Goal: Information Seeking & Learning: Learn about a topic

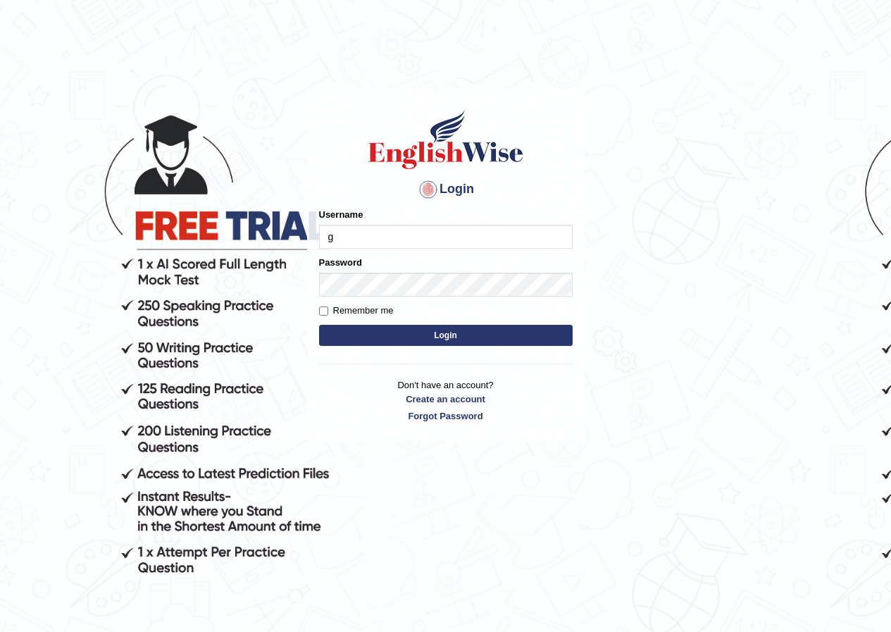
type input "GuzmanL"
click at [521, 334] on button "Login" at bounding box center [445, 335] width 253 height 21
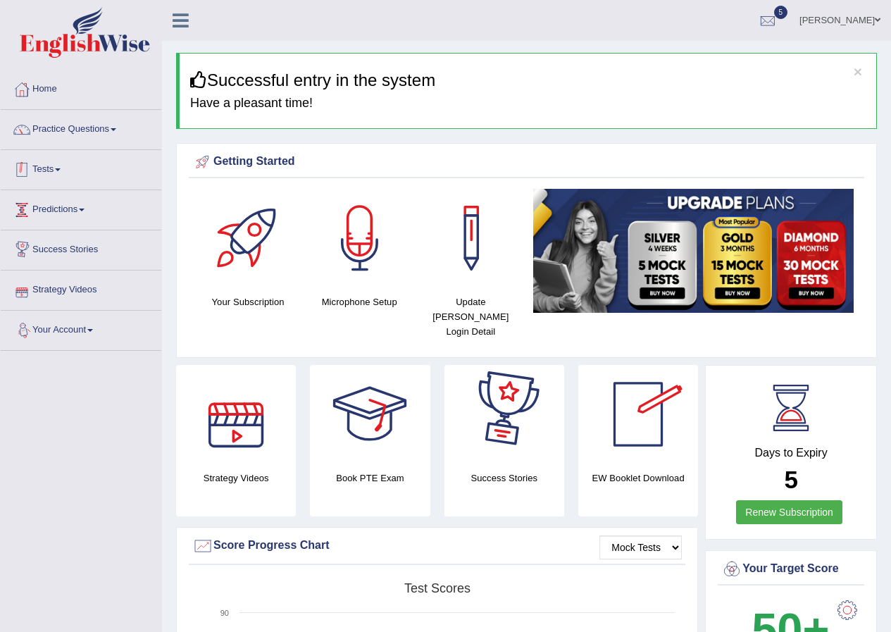
click at [65, 173] on link "Tests" at bounding box center [81, 167] width 161 height 35
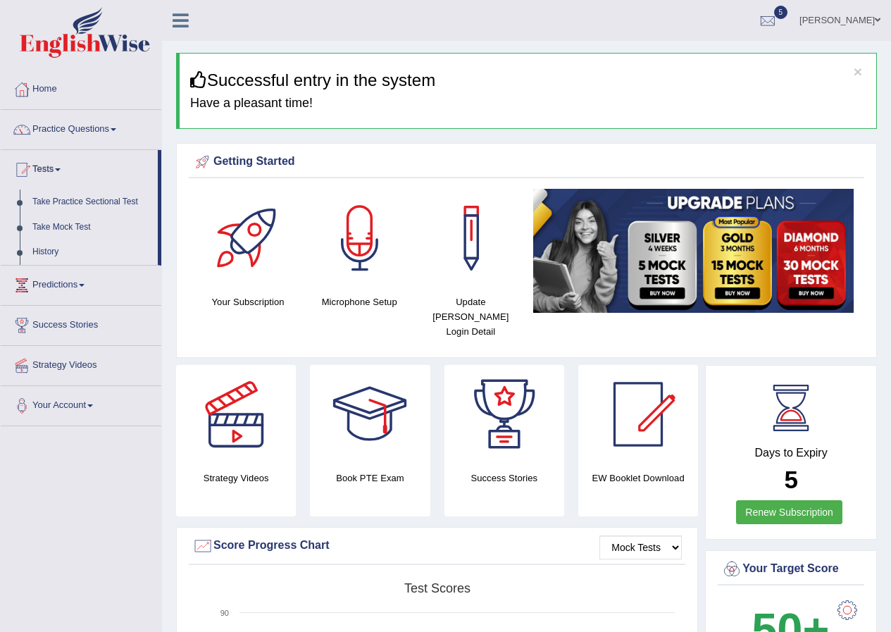
click at [56, 246] on link "History" at bounding box center [92, 251] width 132 height 25
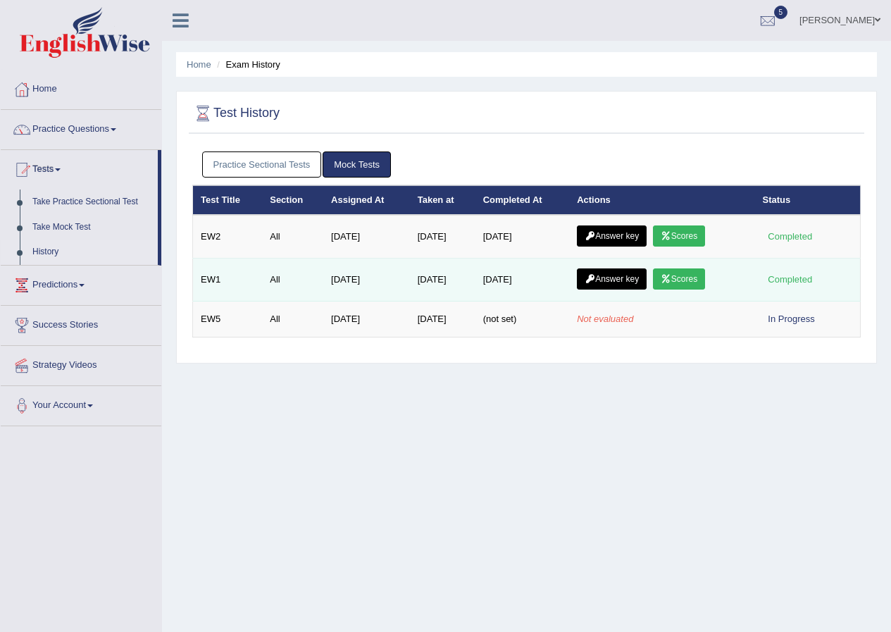
click at [667, 275] on icon at bounding box center [665, 279] width 11 height 8
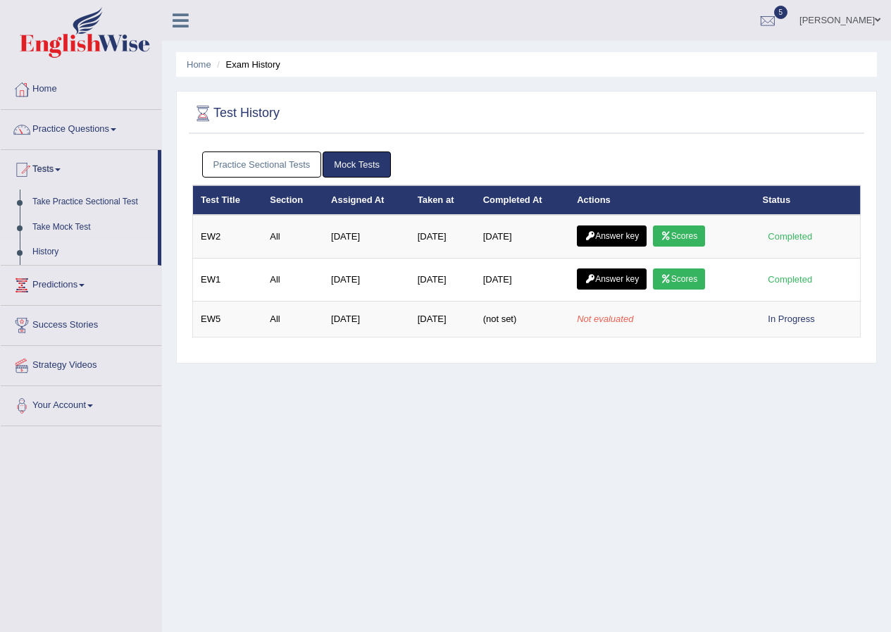
click at [690, 238] on link "Scores" at bounding box center [679, 235] width 52 height 21
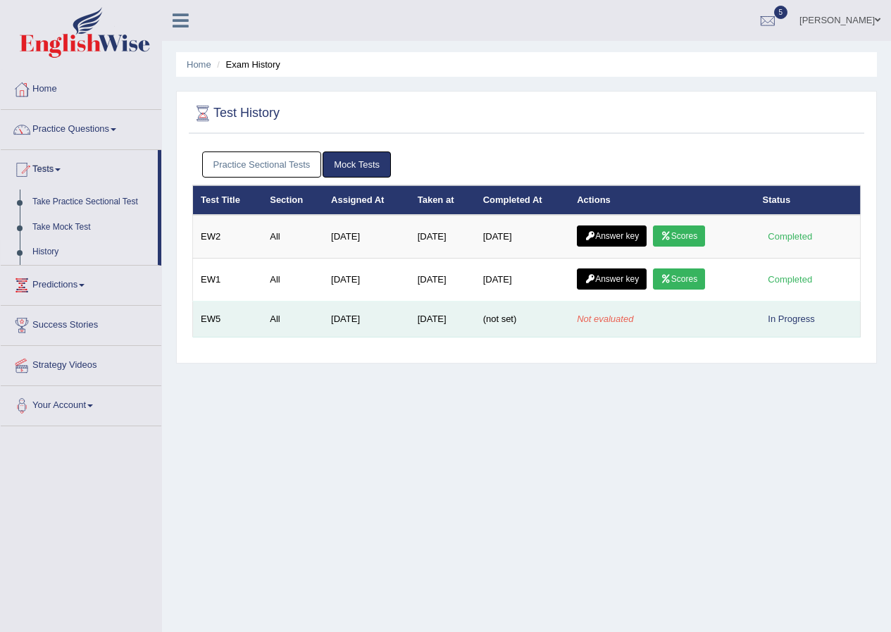
click at [629, 323] on em "Not evaluated" at bounding box center [605, 318] width 56 height 11
click at [788, 312] on div "In Progress" at bounding box center [791, 318] width 58 height 15
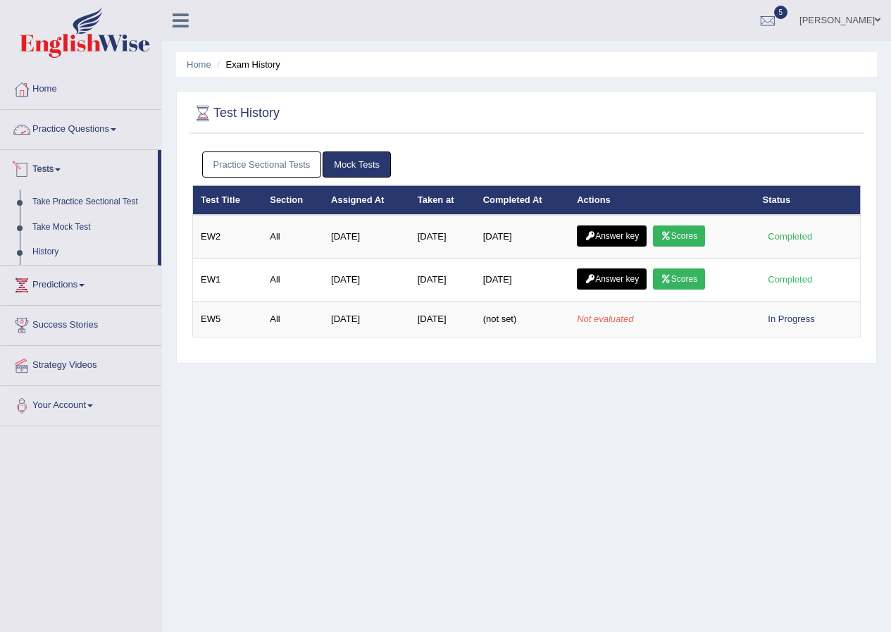
click at [84, 133] on link "Practice Questions" at bounding box center [81, 127] width 161 height 35
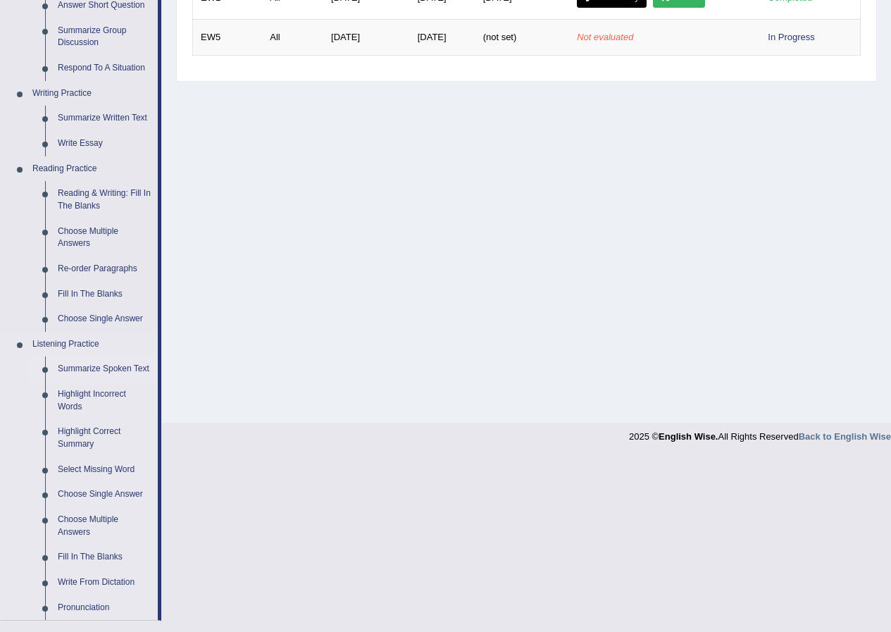
scroll to position [211, 0]
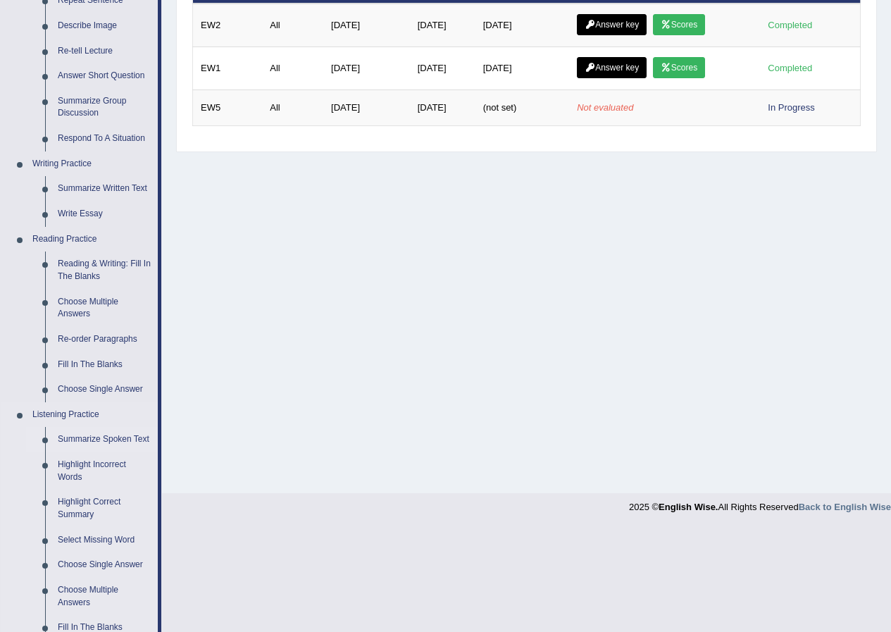
click at [117, 433] on link "Summarize Spoken Text" at bounding box center [104, 439] width 106 height 25
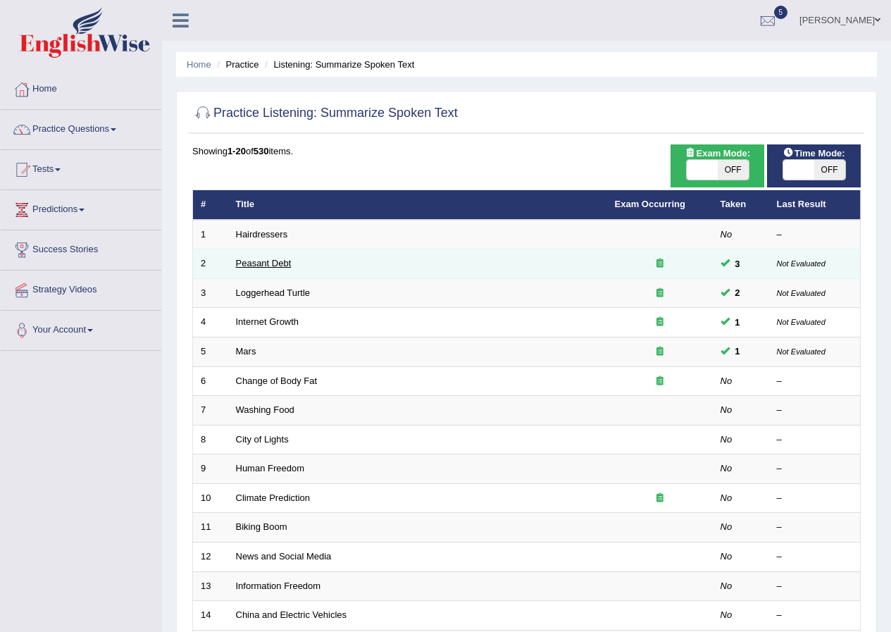
click at [276, 262] on link "Peasant Debt" at bounding box center [264, 263] width 56 height 11
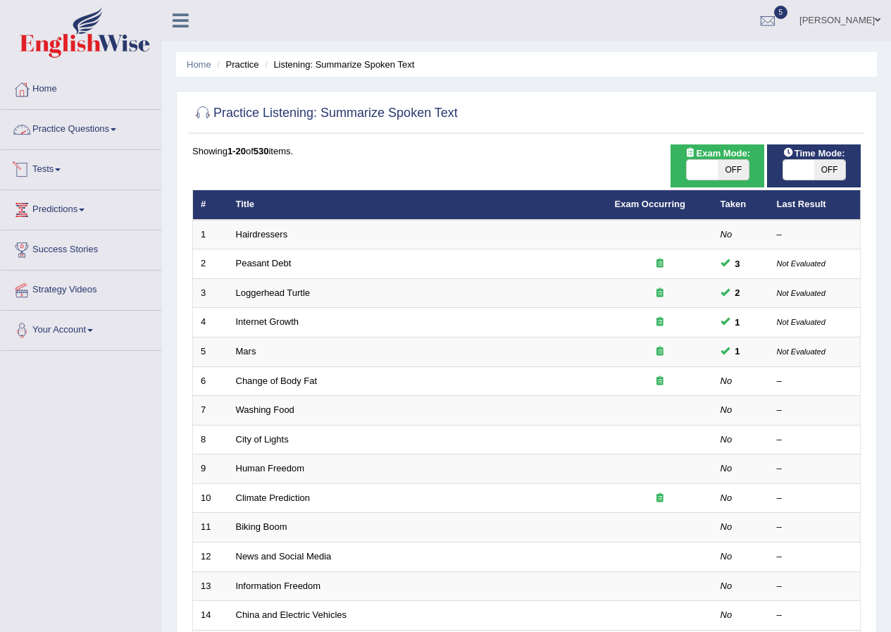
click at [70, 164] on link "Tests" at bounding box center [81, 167] width 161 height 35
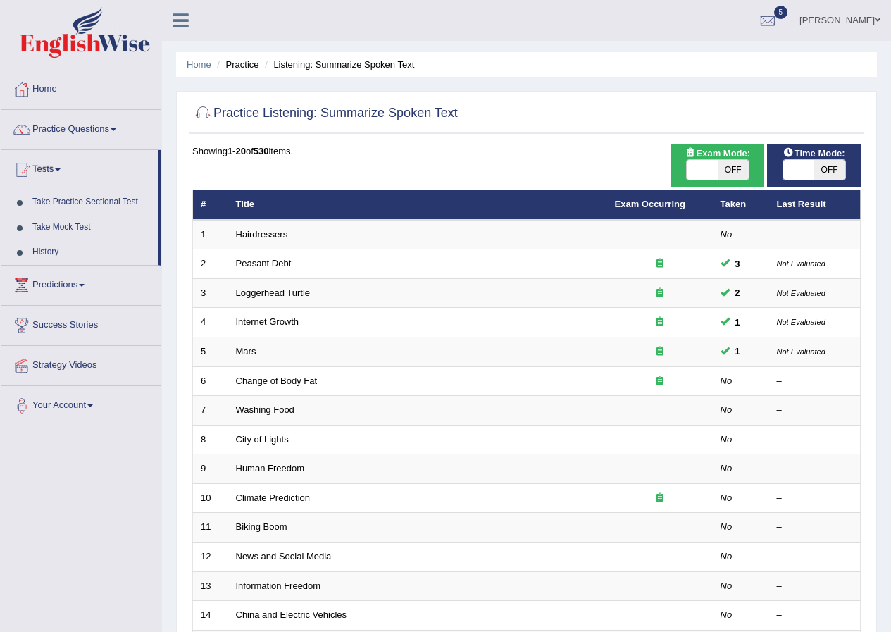
click at [101, 132] on link "Practice Questions" at bounding box center [81, 127] width 161 height 35
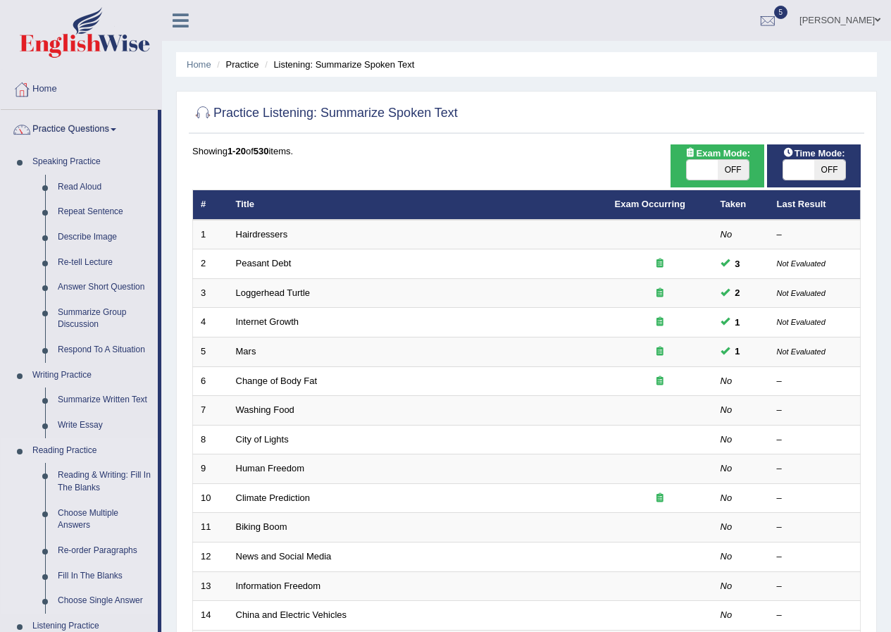
scroll to position [70, 0]
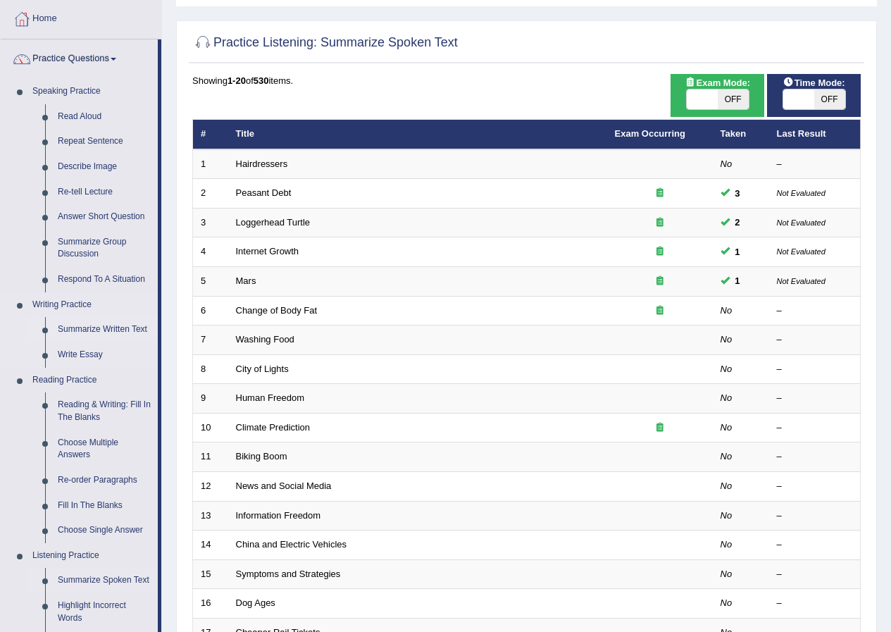
click at [99, 328] on link "Summarize Written Text" at bounding box center [104, 329] width 106 height 25
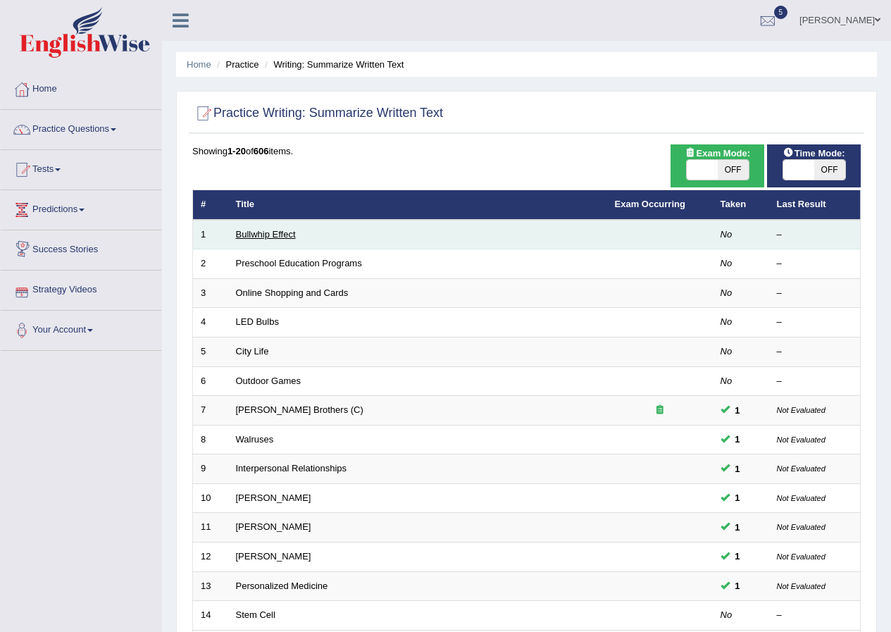
click at [284, 229] on link "Bullwhip Effect" at bounding box center [266, 234] width 60 height 11
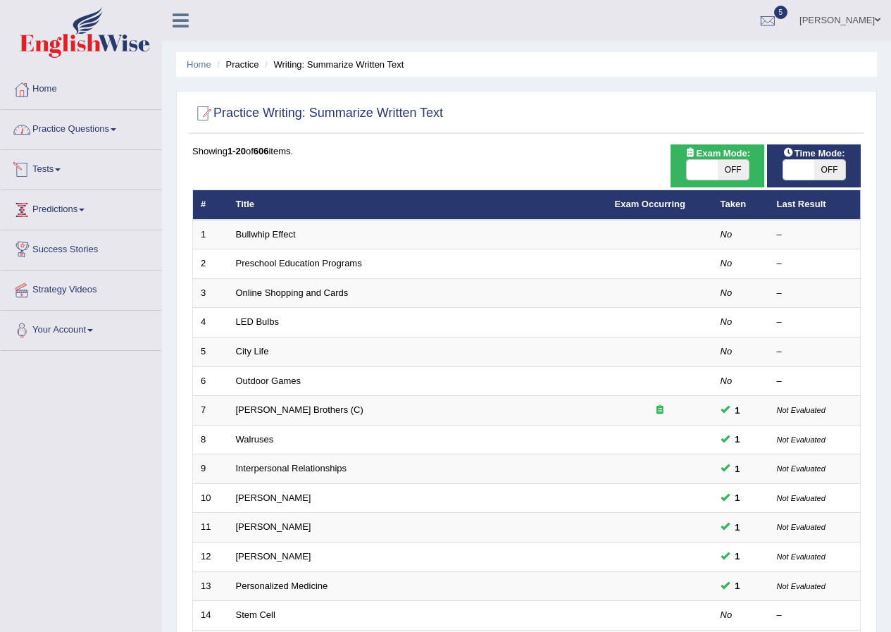
click at [91, 130] on link "Practice Questions" at bounding box center [81, 127] width 161 height 35
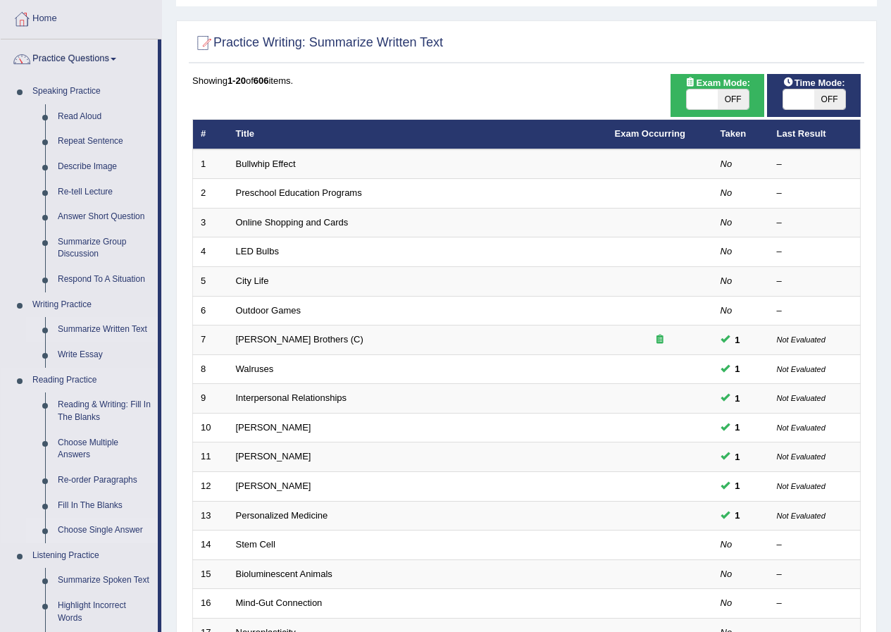
scroll to position [141, 0]
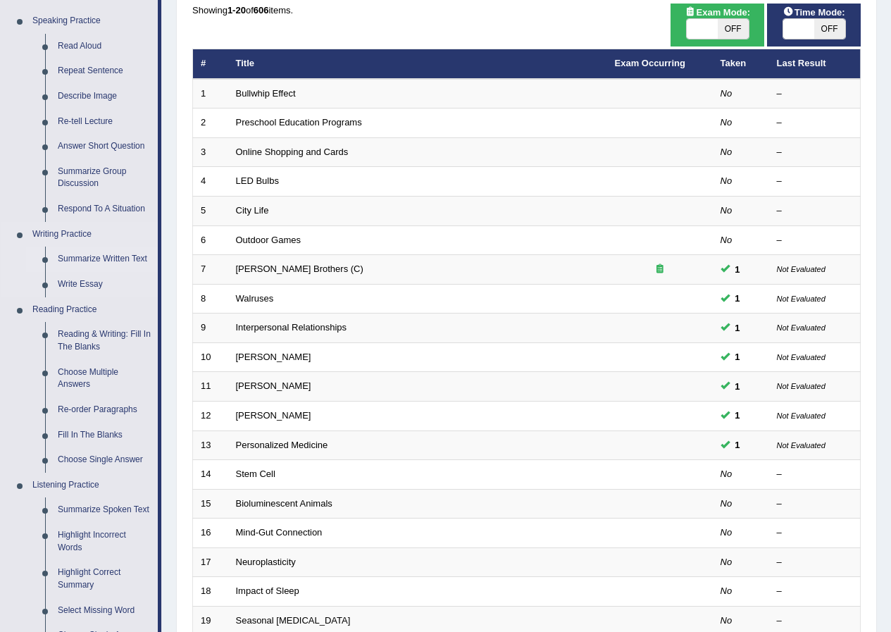
click at [139, 256] on link "Summarize Written Text" at bounding box center [104, 258] width 106 height 25
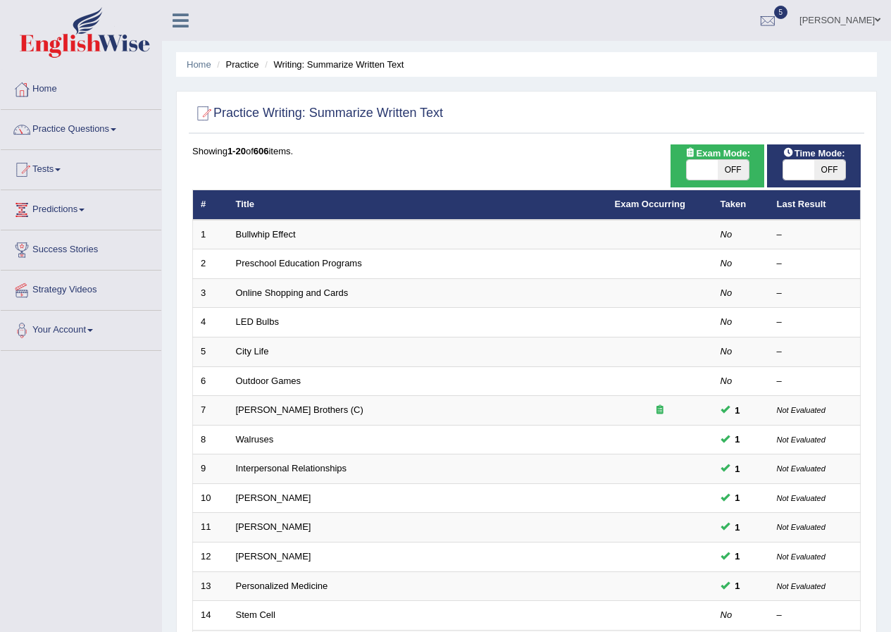
click at [270, 234] on link "Bullwhip Effect" at bounding box center [266, 234] width 60 height 11
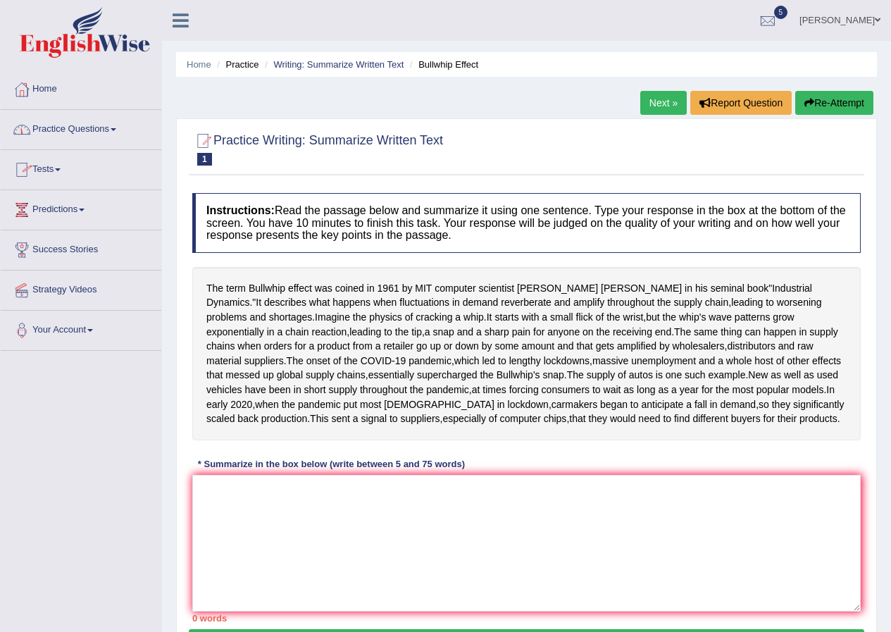
click at [89, 137] on link "Practice Questions" at bounding box center [81, 127] width 161 height 35
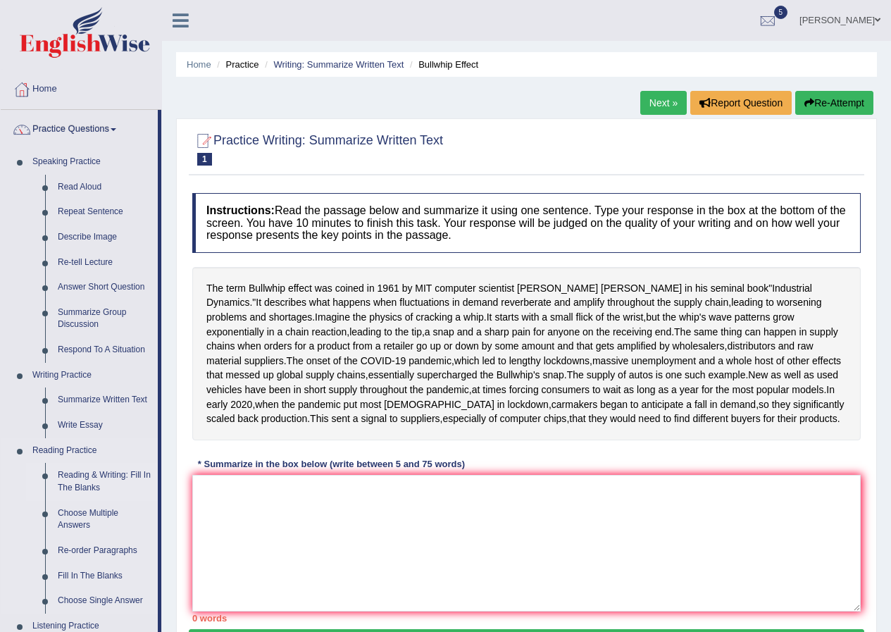
scroll to position [70, 0]
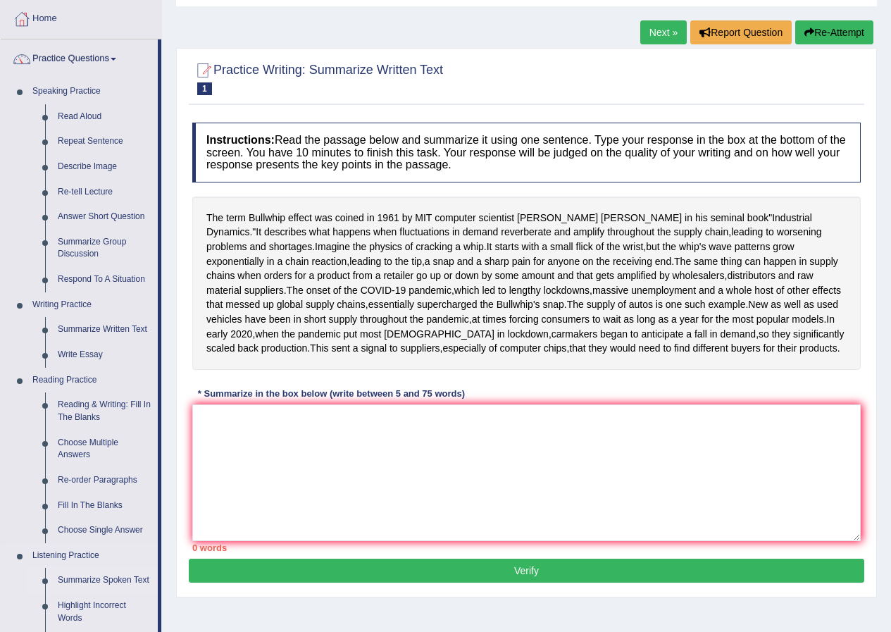
click at [107, 570] on link "Summarize Spoken Text" at bounding box center [104, 579] width 106 height 25
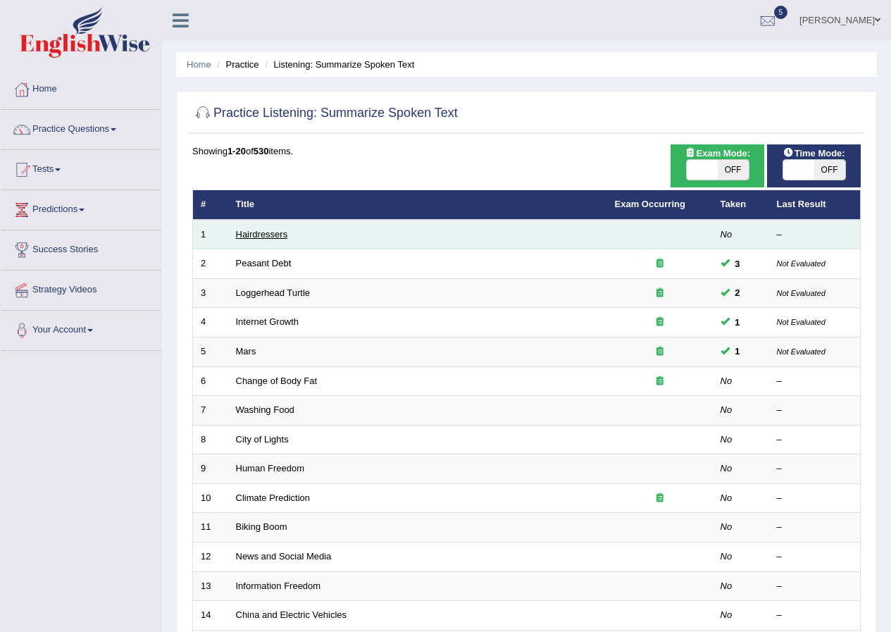
click at [269, 234] on link "Hairdressers" at bounding box center [262, 234] width 52 height 11
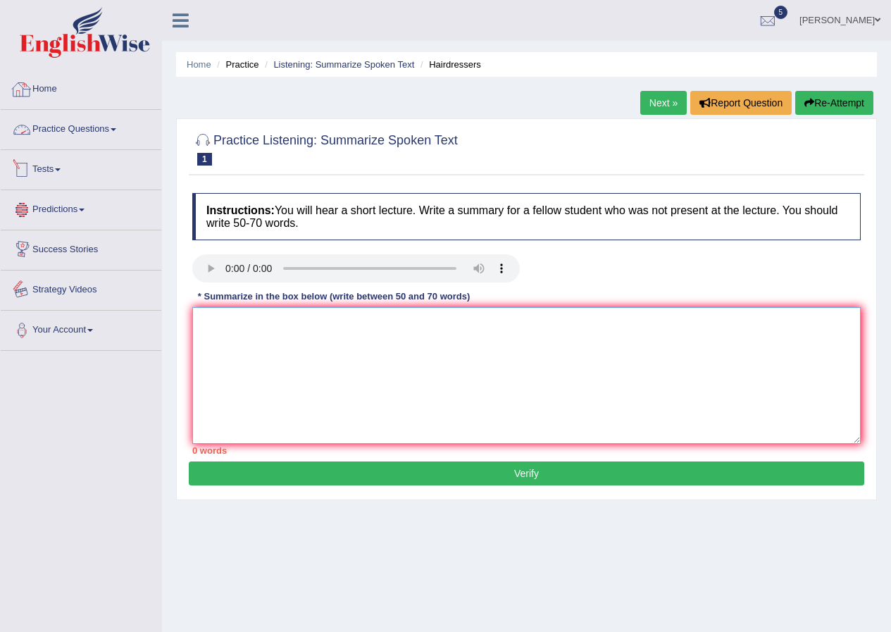
click at [261, 328] on textarea at bounding box center [526, 375] width 668 height 137
click at [268, 344] on textarea at bounding box center [526, 375] width 668 height 137
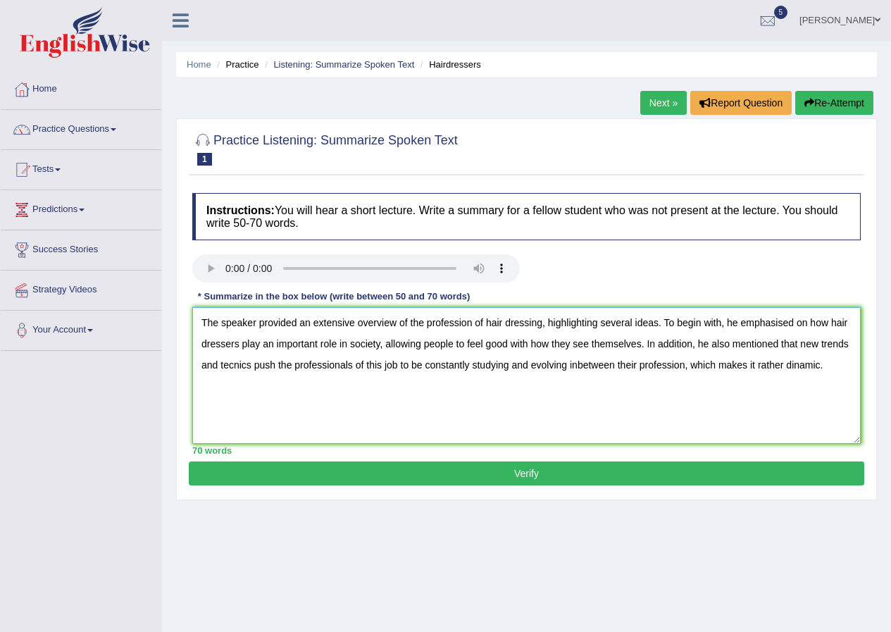
type textarea "The speaker provided an extensive overview of the profession of hair dressing, …"
click at [532, 470] on button "Verify" at bounding box center [526, 473] width 675 height 24
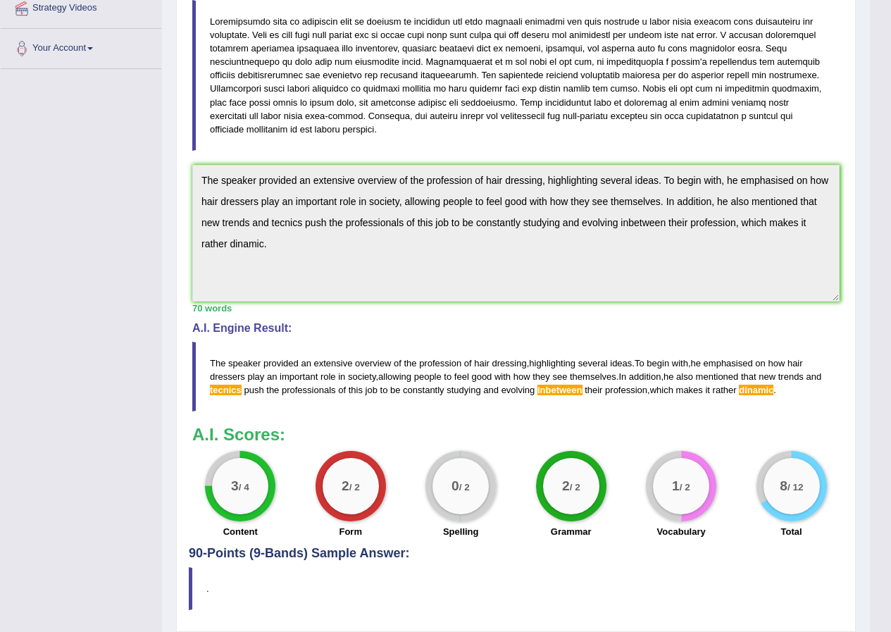
scroll to position [328, 0]
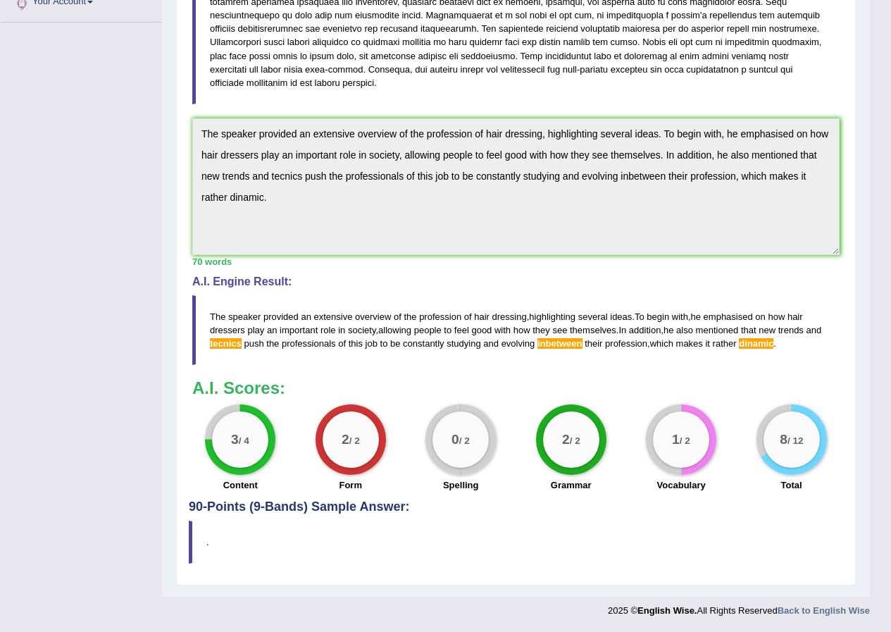
click at [582, 345] on span "inbetween" at bounding box center [559, 343] width 45 height 11
click at [241, 341] on span "tecnics" at bounding box center [226, 343] width 32 height 11
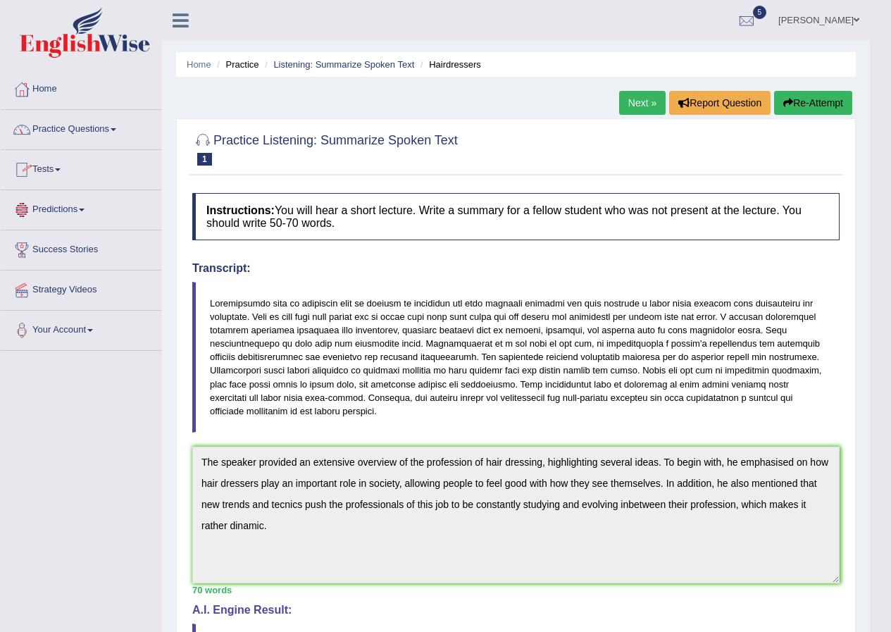
click at [55, 176] on link "Tests" at bounding box center [81, 167] width 161 height 35
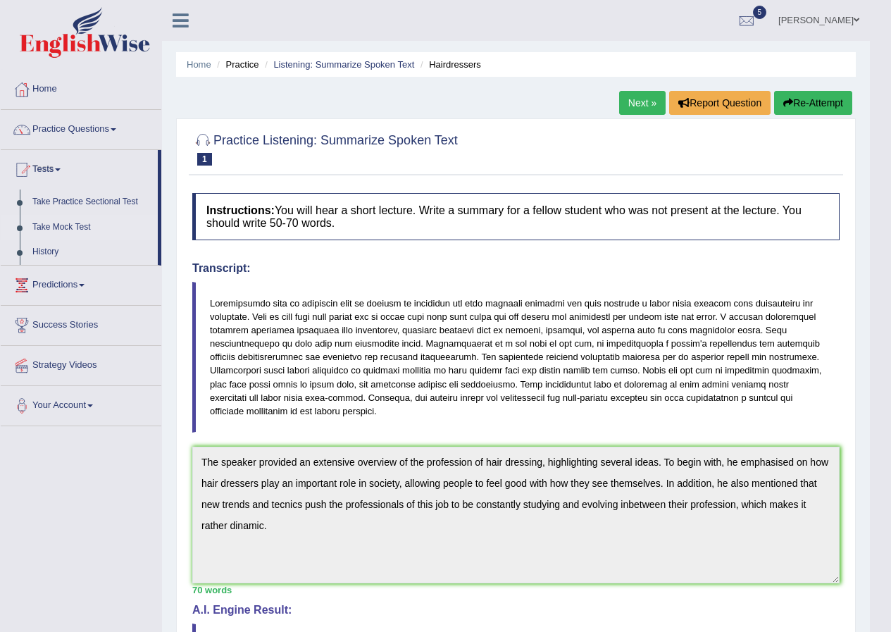
click at [60, 228] on link "Take Mock Test" at bounding box center [92, 227] width 132 height 25
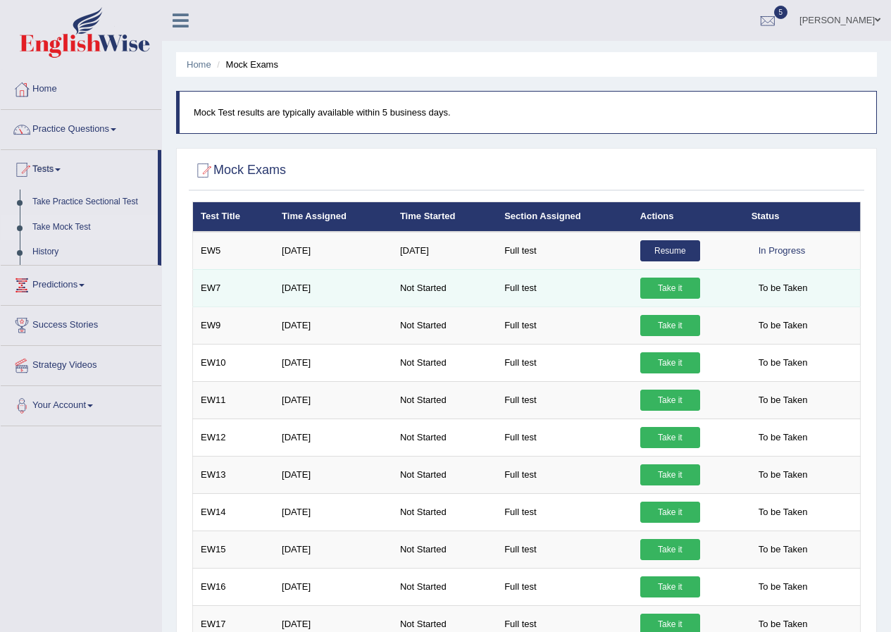
click at [683, 289] on link "Take it" at bounding box center [670, 287] width 60 height 21
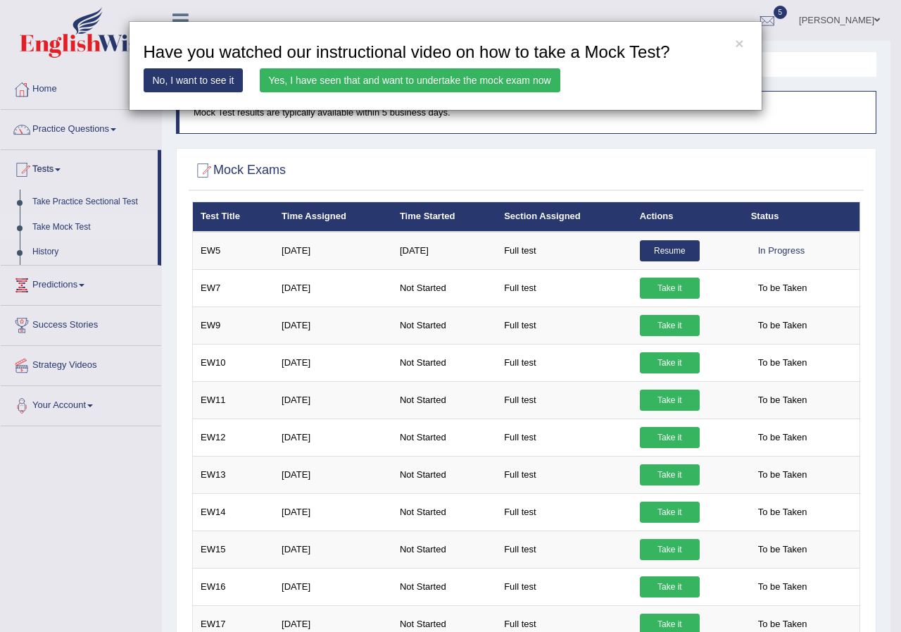
click at [408, 77] on link "Yes, I have seen that and want to undertake the mock exam now" at bounding box center [410, 80] width 301 height 24
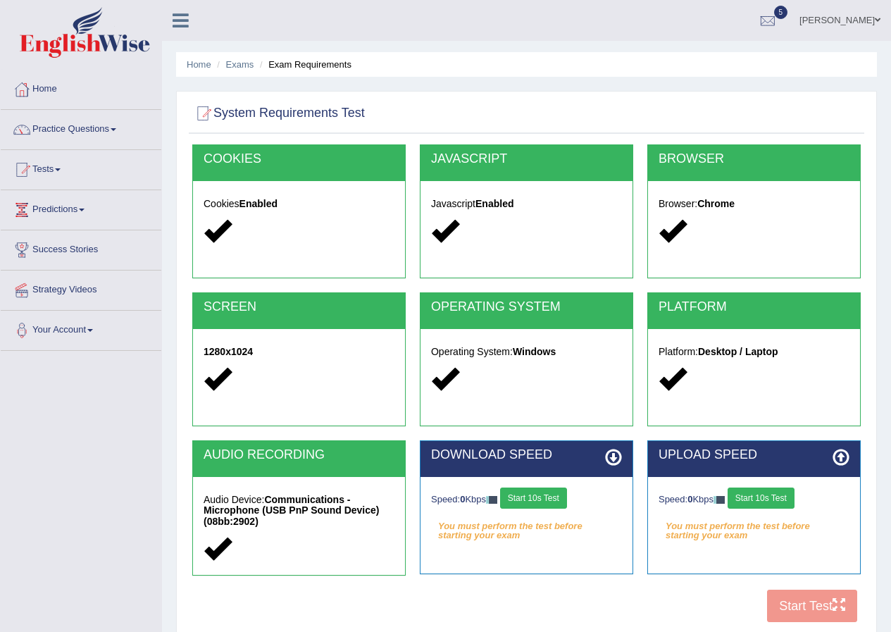
click at [516, 491] on button "Start 10s Test" at bounding box center [533, 497] width 67 height 21
click at [781, 501] on button "Start 10s Test" at bounding box center [760, 497] width 67 height 21
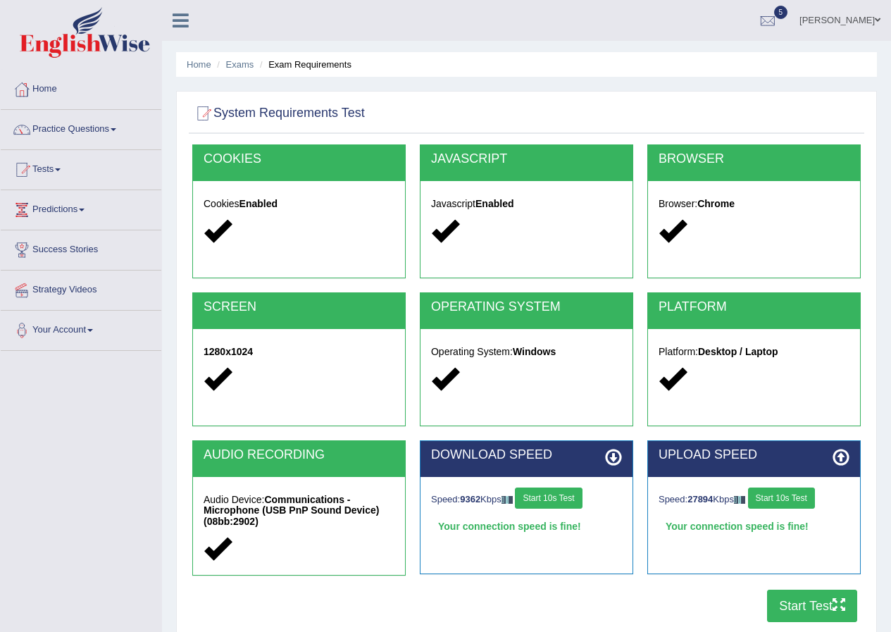
click at [829, 600] on button "Start Test" at bounding box center [812, 605] width 90 height 32
